Goal: Transaction & Acquisition: Book appointment/travel/reservation

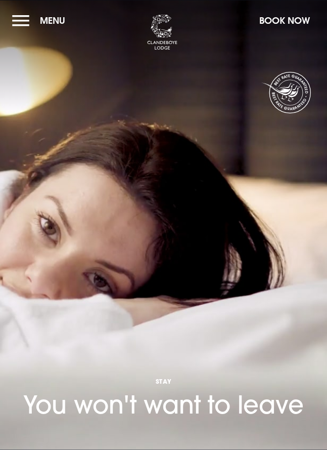
click at [284, 19] on button "Book Now" at bounding box center [284, 21] width 61 height 22
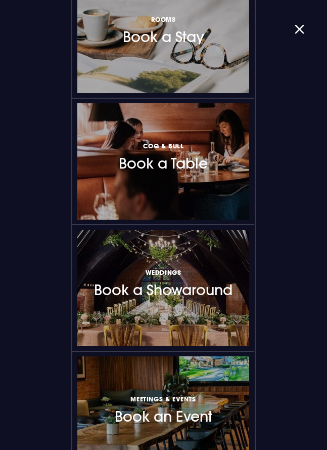
click at [176, 38] on h3 "Rooms Book a Stay" at bounding box center [163, 30] width 81 height 32
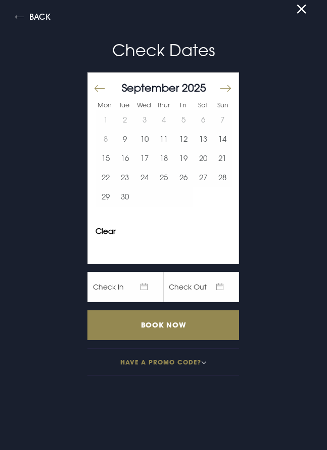
click at [163, 180] on button "25" at bounding box center [164, 177] width 20 height 19
click at [164, 326] on input "Book Now" at bounding box center [164, 325] width 152 height 30
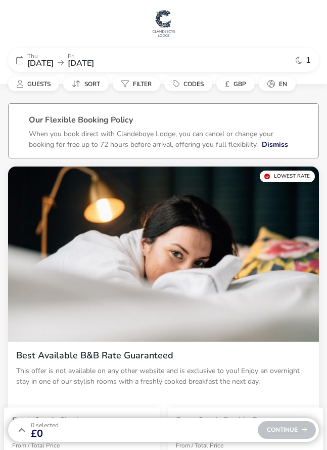
click at [38, 83] on span "Guests" at bounding box center [38, 84] width 23 height 8
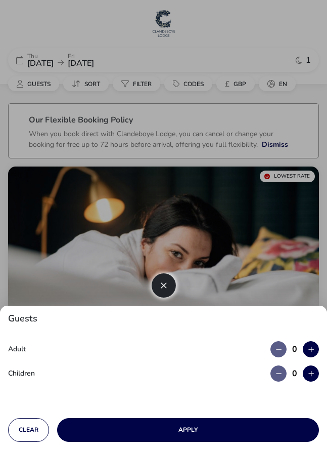
click at [312, 349] on icon "button" at bounding box center [312, 349] width 6 height 7
click at [315, 349] on button "button" at bounding box center [311, 349] width 16 height 16
type input "2"
click at [318, 347] on button "button" at bounding box center [311, 349] width 16 height 16
click at [310, 350] on icon "button" at bounding box center [312, 349] width 6 height 7
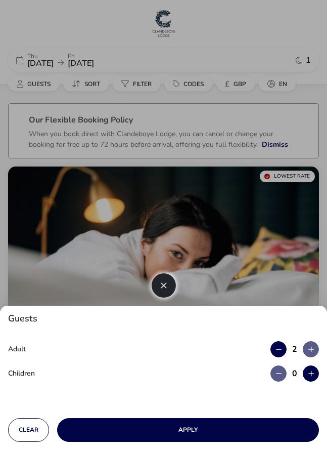
click at [196, 428] on button "Apply" at bounding box center [188, 430] width 262 height 24
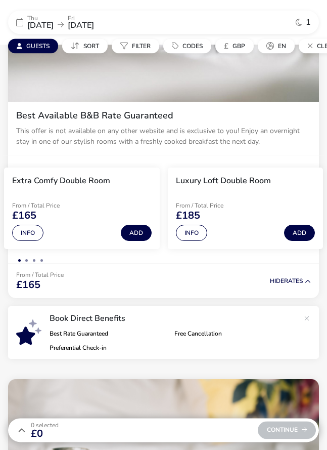
scroll to position [238, 0]
